Goal: Check status: Check status

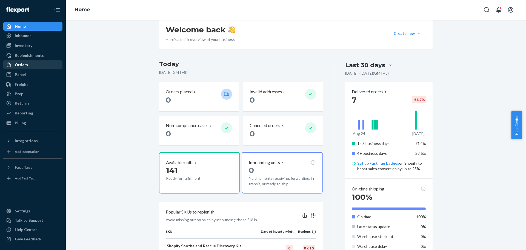
click at [18, 63] on div "Orders" at bounding box center [21, 64] width 13 height 5
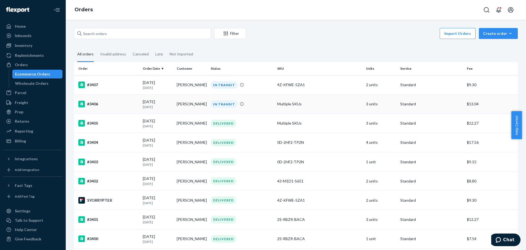
click at [204, 104] on td "[PERSON_NAME]" at bounding box center [192, 103] width 34 height 19
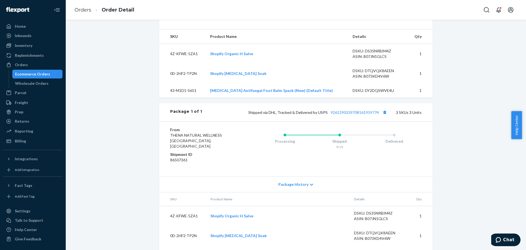
scroll to position [213, 0]
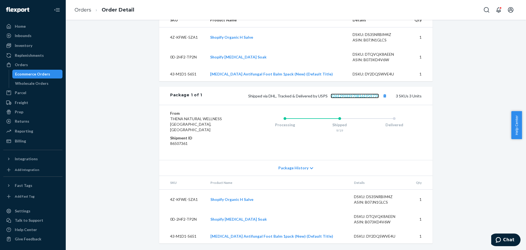
click at [365, 98] on link "9261290339708161959774" at bounding box center [355, 95] width 48 height 5
click at [82, 10] on link "Orders" at bounding box center [83, 10] width 17 height 6
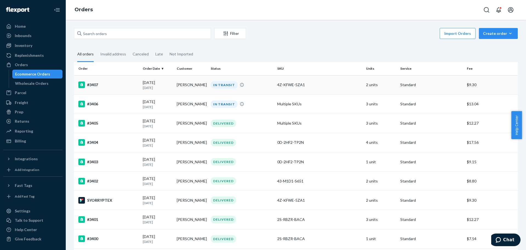
click at [117, 84] on div "#3407" at bounding box center [108, 84] width 60 height 7
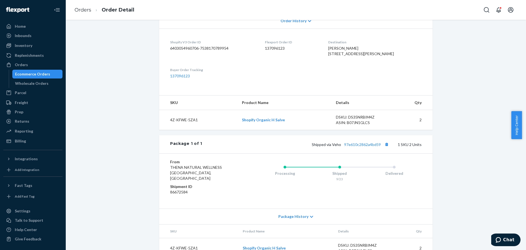
scroll to position [150, 0]
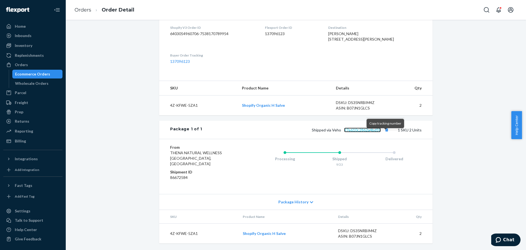
click at [365, 132] on link "97e610c2862a4bd59" at bounding box center [362, 129] width 37 height 5
click at [23, 46] on div "Inventory" at bounding box center [24, 45] width 18 height 5
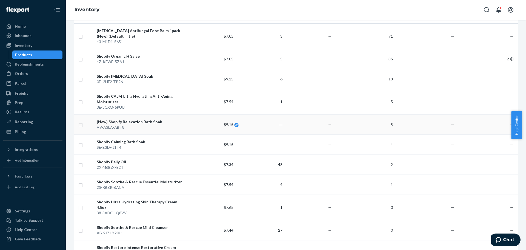
scroll to position [82, 0]
